Goal: Navigation & Orientation: Find specific page/section

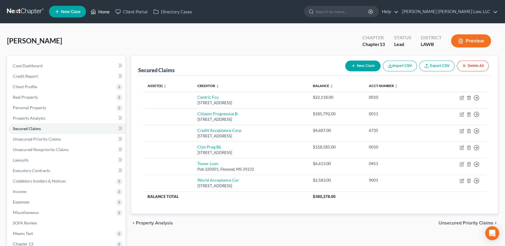
click at [103, 12] on link "Home" at bounding box center [100, 11] width 25 height 10
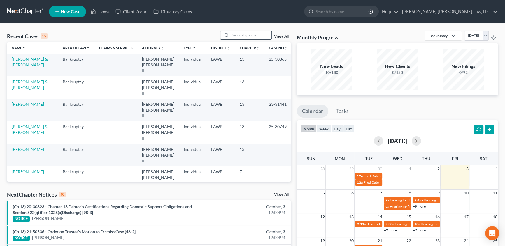
click at [244, 35] on input "search" at bounding box center [251, 35] width 41 height 8
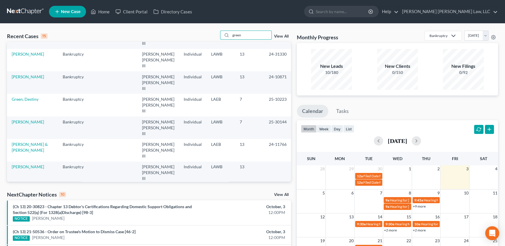
scroll to position [79, 0]
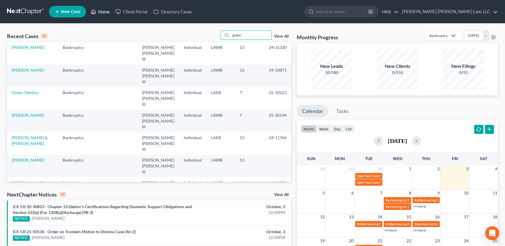
click at [105, 13] on link "Home" at bounding box center [100, 11] width 25 height 10
click at [249, 35] on input "green" at bounding box center [251, 35] width 41 height 8
type input "g"
click at [101, 10] on link "Home" at bounding box center [100, 11] width 25 height 10
click at [284, 35] on link "View All" at bounding box center [281, 36] width 15 height 4
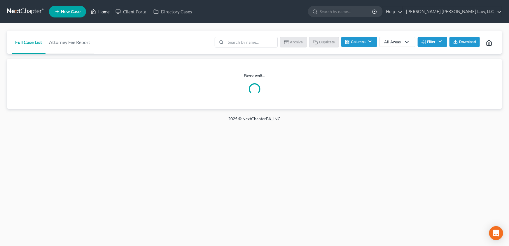
click at [104, 13] on link "Home" at bounding box center [100, 11] width 25 height 10
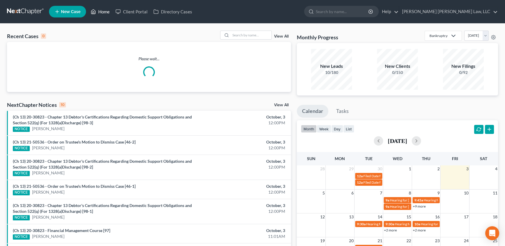
click at [107, 12] on link "Home" at bounding box center [100, 11] width 25 height 10
